Goal: Task Accomplishment & Management: Manage account settings

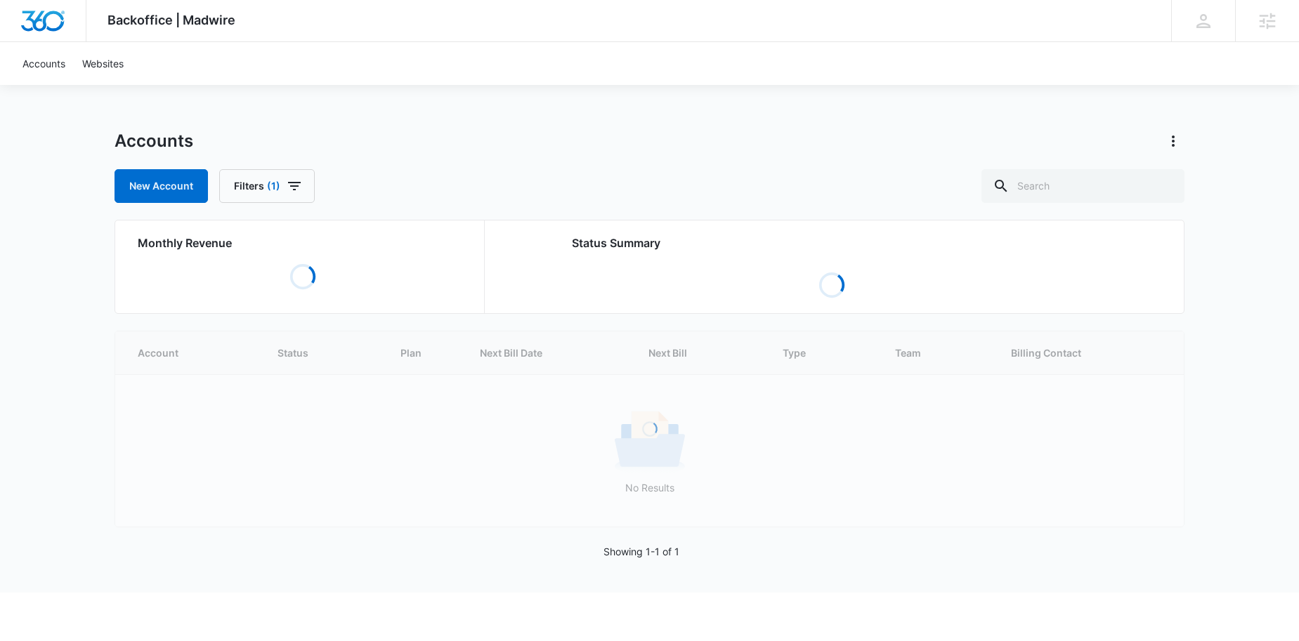
click at [1106, 164] on div "Accounts New Account Filters (1)" at bounding box center [649, 166] width 1070 height 73
click at [1077, 183] on input "text" at bounding box center [1082, 186] width 203 height 34
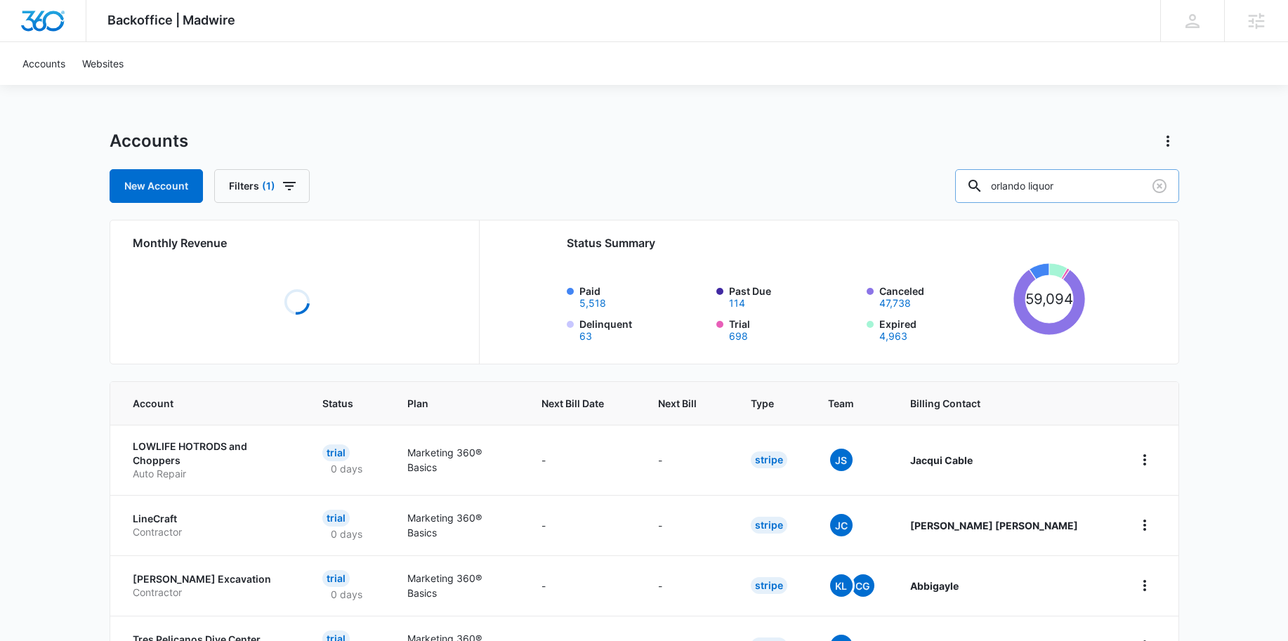
type input "orlando liquor"
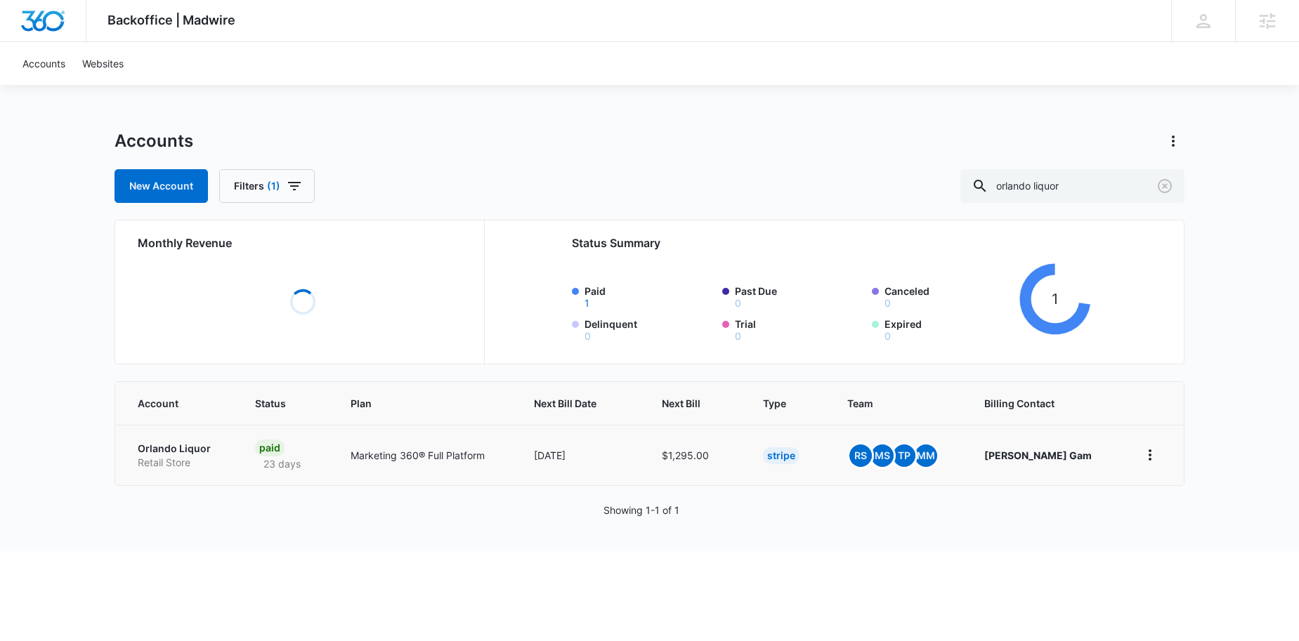
click at [151, 452] on p "Orlando Liquor" at bounding box center [180, 449] width 84 height 14
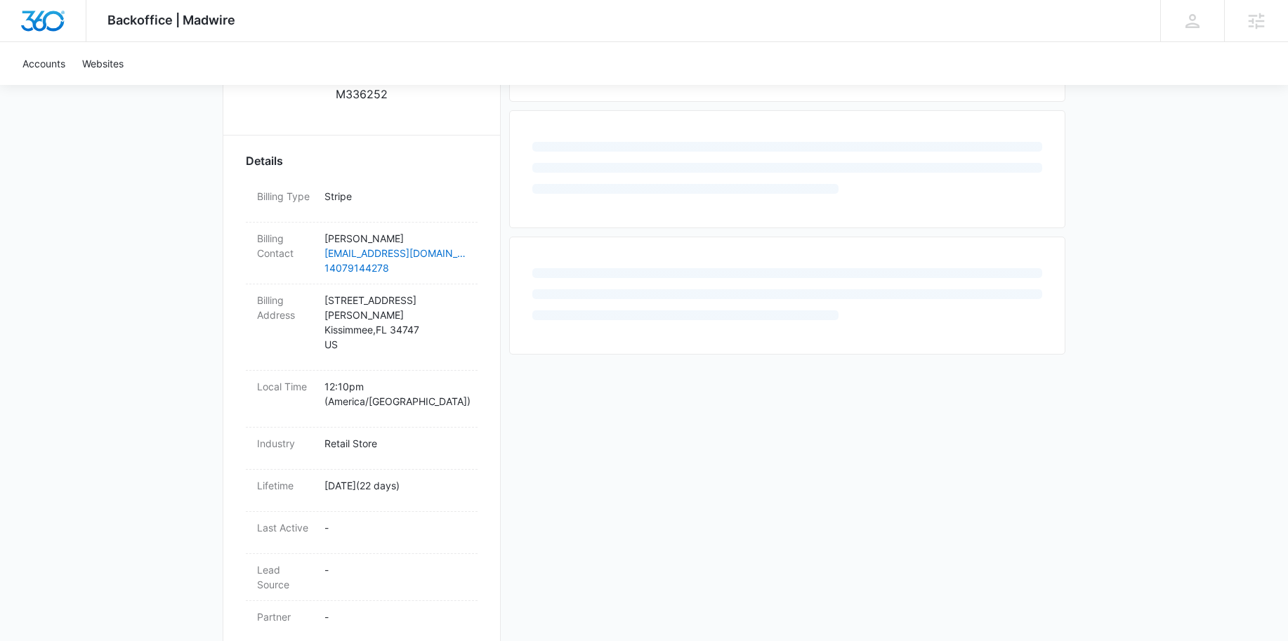
scroll to position [490, 0]
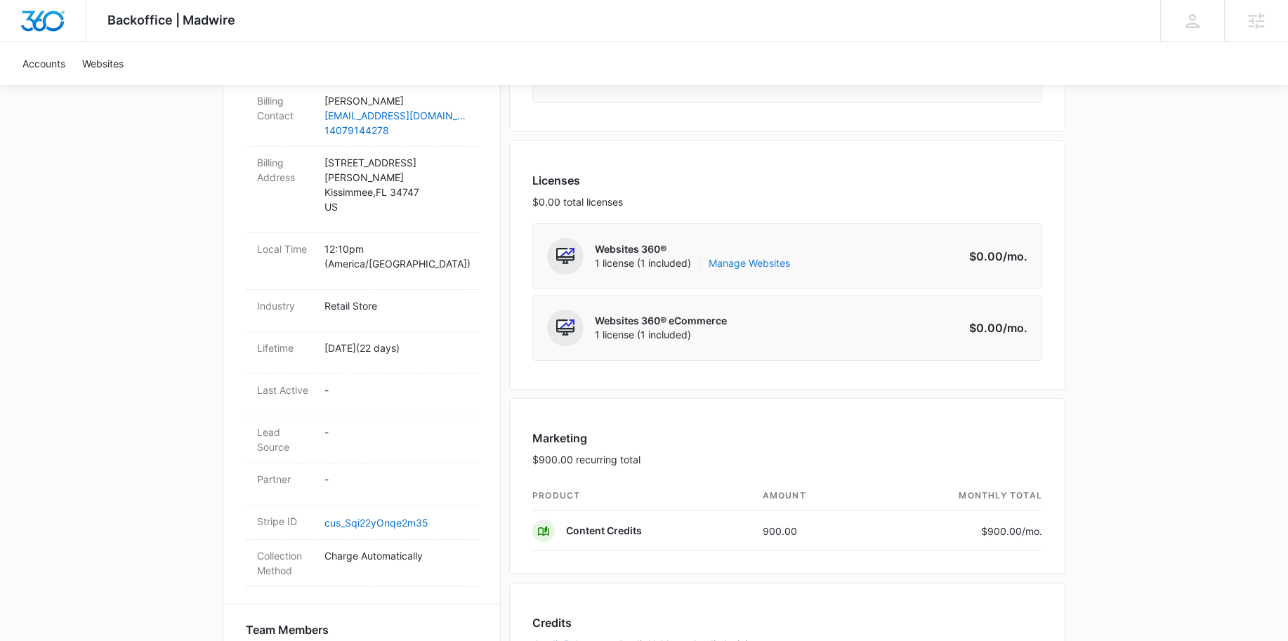
click at [730, 262] on link "Manage Websites" at bounding box center [749, 263] width 81 height 14
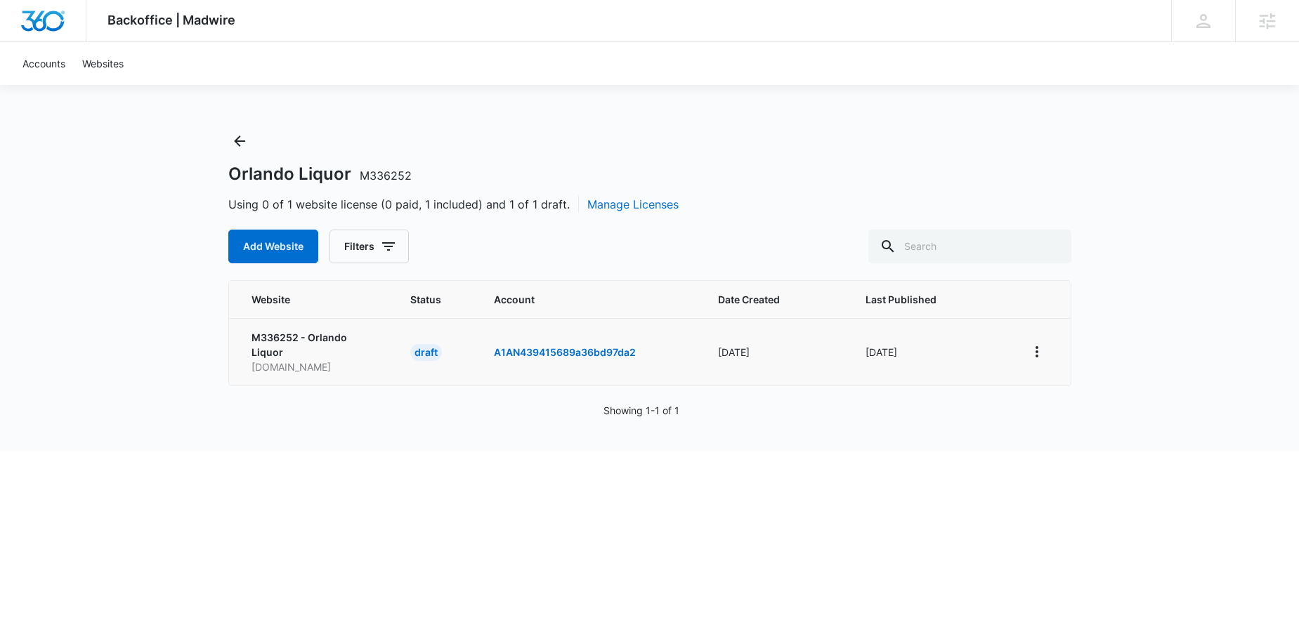
click at [1021, 353] on td at bounding box center [1040, 351] width 62 height 67
click at [1045, 348] on button "View More" at bounding box center [1036, 352] width 22 height 22
click at [1056, 457] on div "Activate Draft" at bounding box center [1085, 455] width 84 height 10
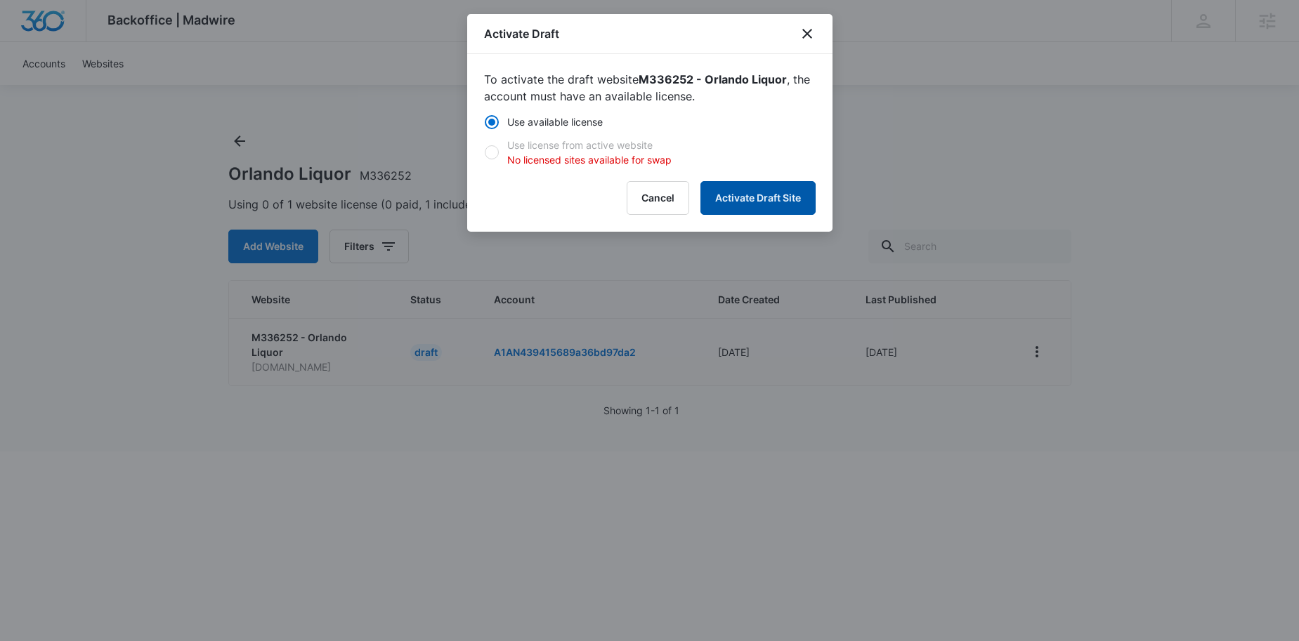
click at [768, 212] on button "Activate Draft Site" at bounding box center [757, 198] width 115 height 34
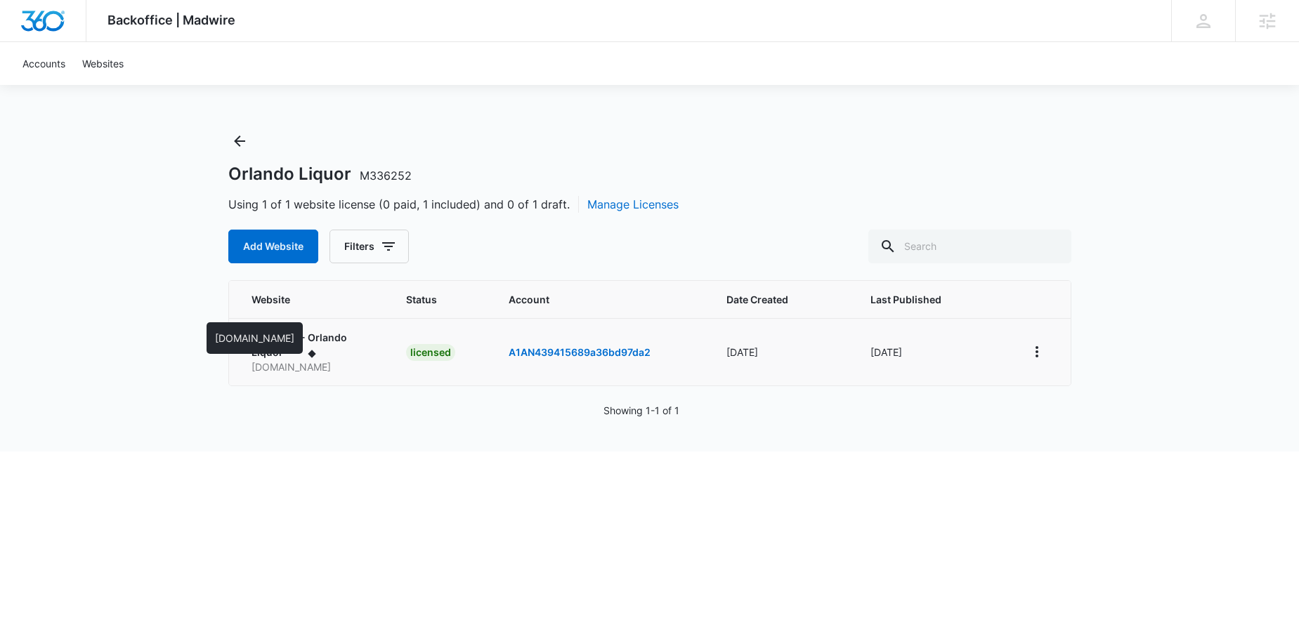
click at [340, 363] on p "m336252orlandoliquor.mywebsites360.com" at bounding box center [311, 367] width 121 height 15
copy p "m336252orlandoliquor.mywebsites360.com"
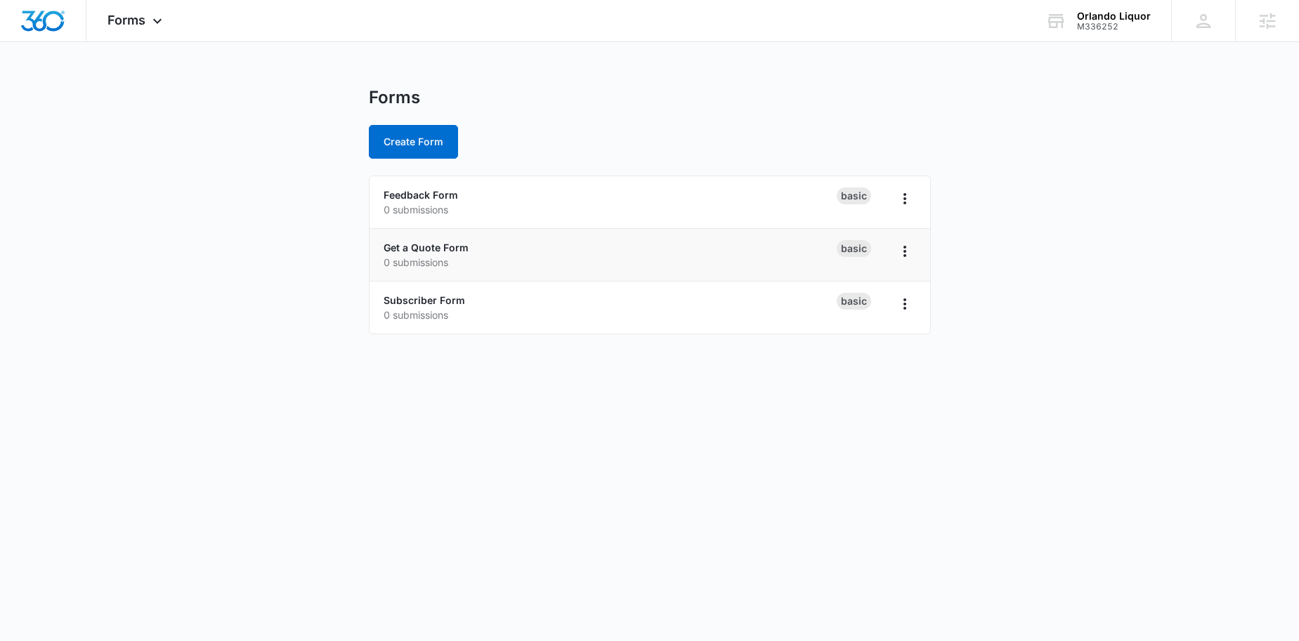
click at [420, 239] on li "Get a Quote Form 0 submissions Basic" at bounding box center [649, 255] width 560 height 53
click at [419, 244] on link "Get a Quote Form" at bounding box center [425, 248] width 85 height 12
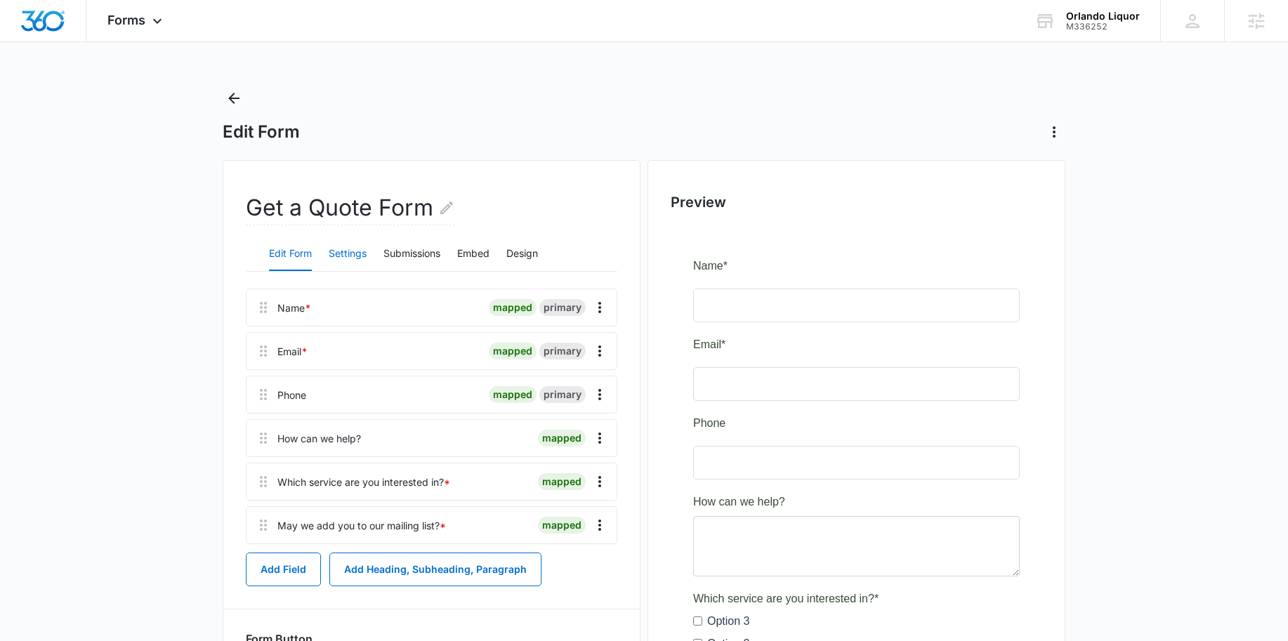
click at [352, 251] on button "Settings" at bounding box center [348, 254] width 38 height 34
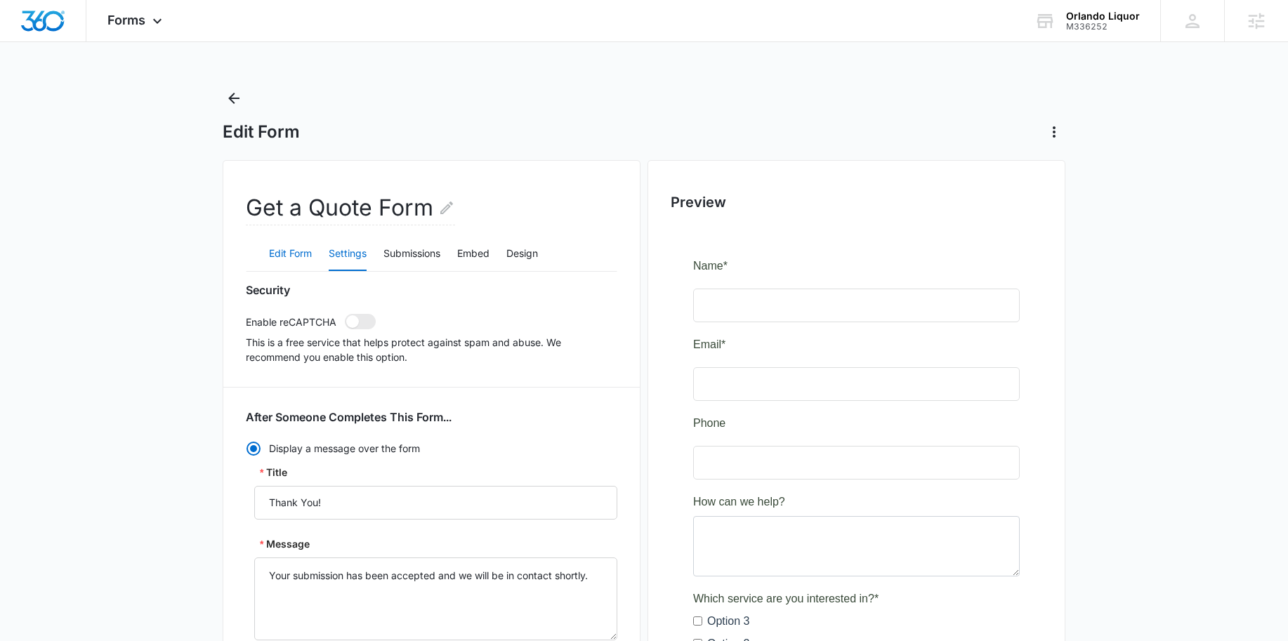
click at [280, 253] on button "Edit Form" at bounding box center [290, 254] width 43 height 34
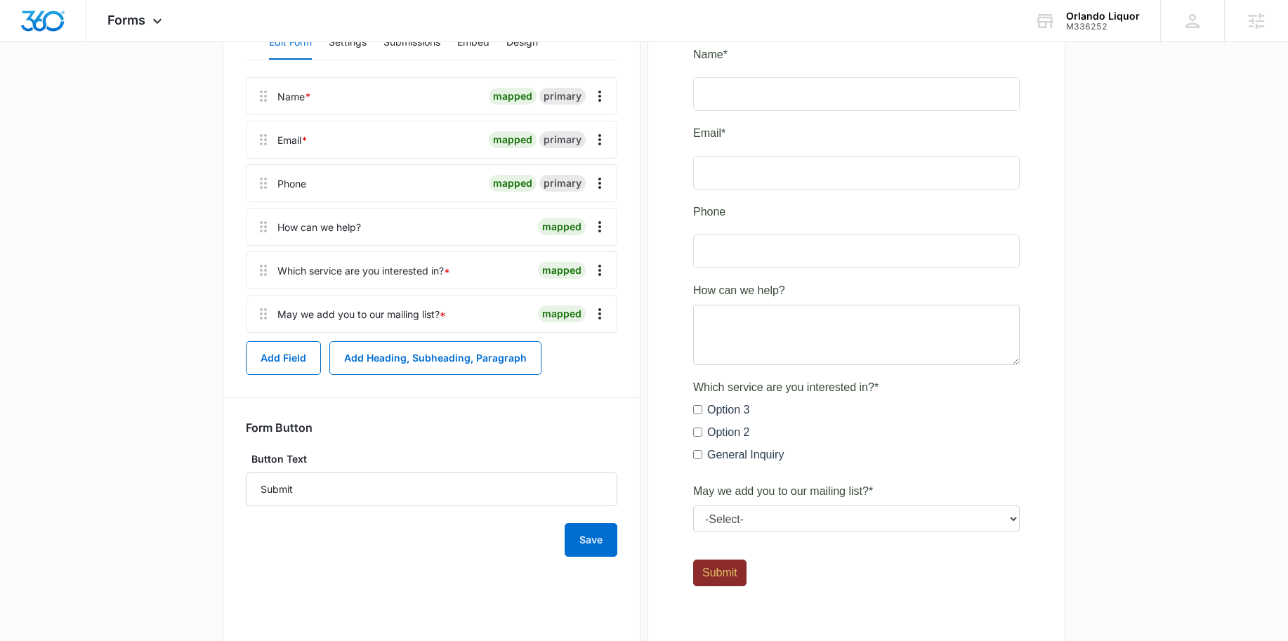
scroll to position [251, 0]
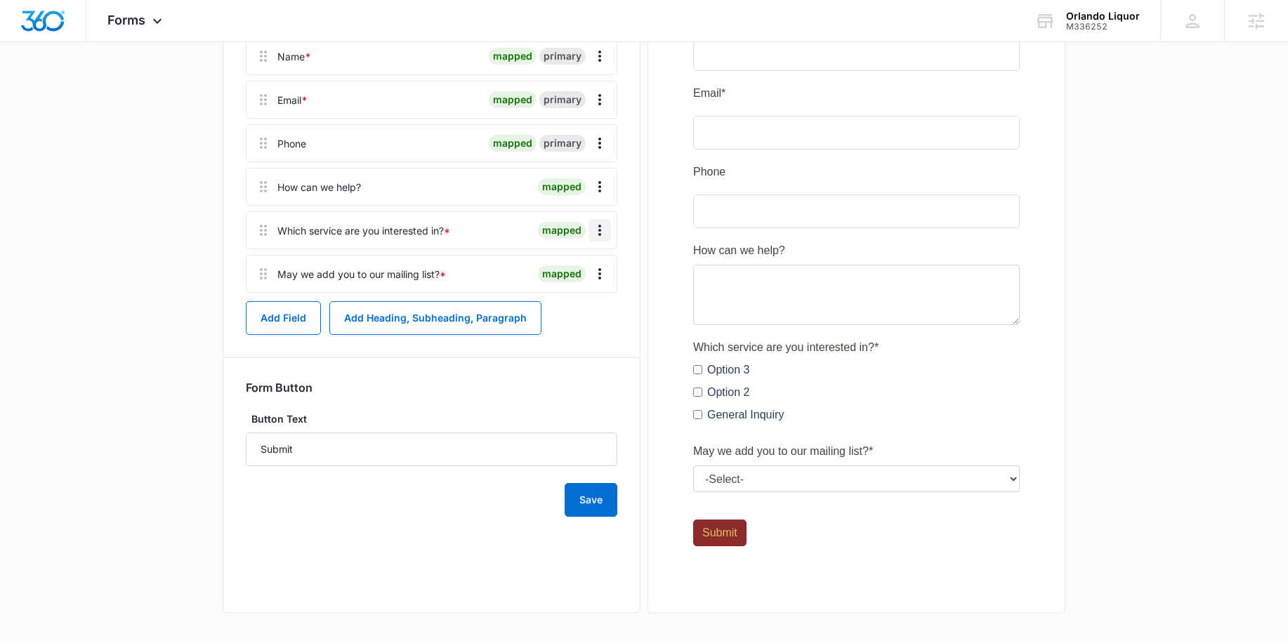
click at [599, 232] on icon "Overflow Menu" at bounding box center [599, 230] width 17 height 17
click at [578, 293] on button "Delete" at bounding box center [570, 290] width 80 height 21
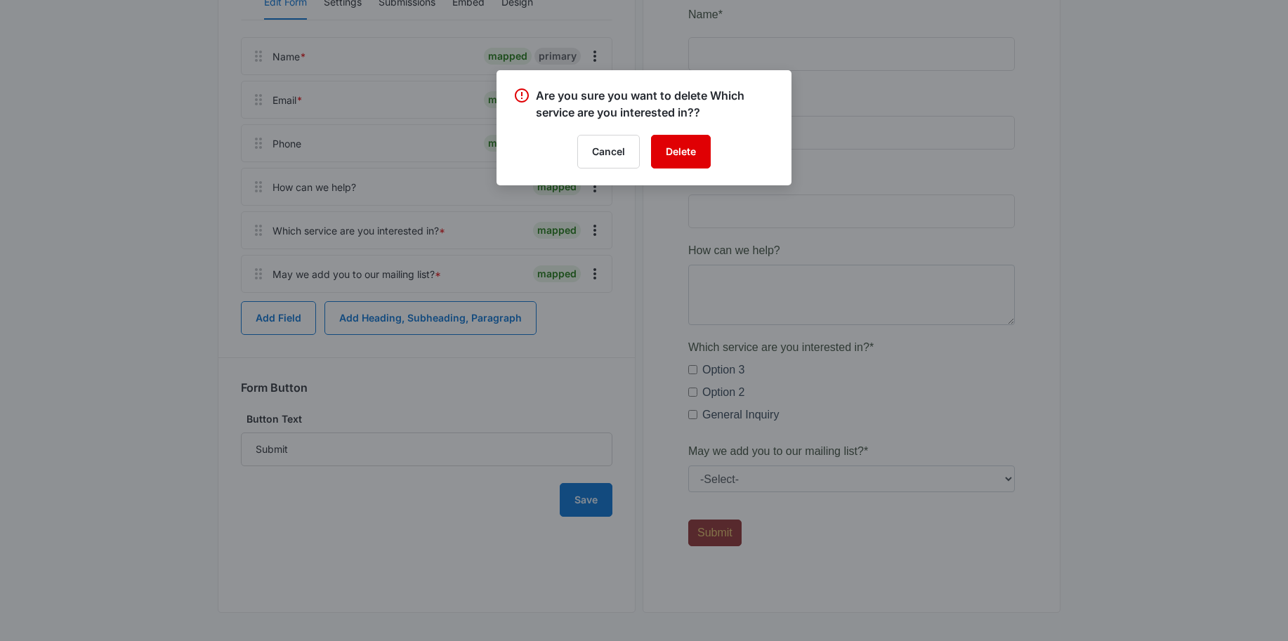
click at [684, 145] on button "Delete" at bounding box center [681, 152] width 60 height 34
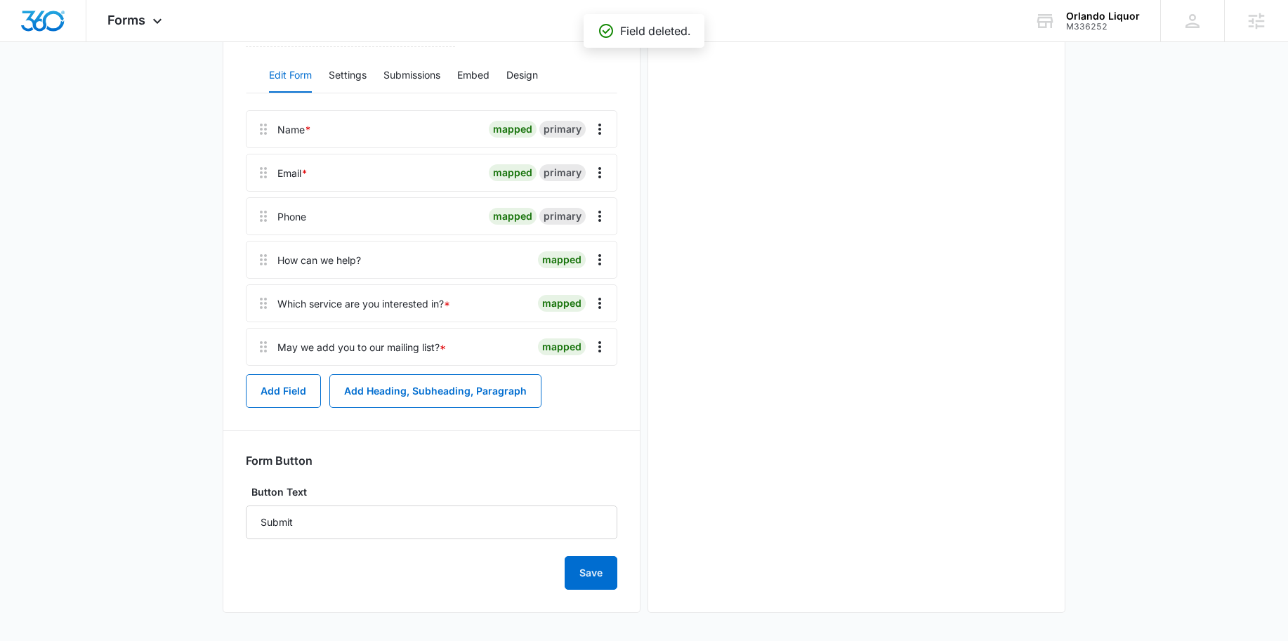
scroll to position [0, 0]
click at [152, 16] on icon at bounding box center [157, 24] width 17 height 17
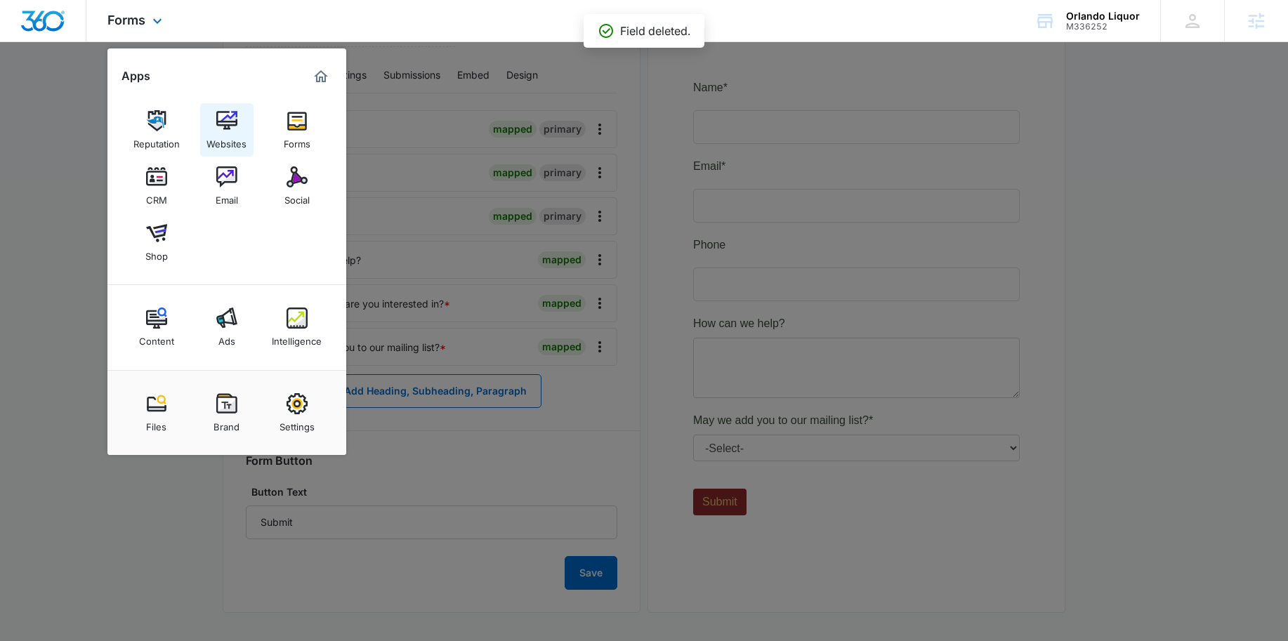
click at [232, 124] on img at bounding box center [226, 120] width 21 height 21
